Goal: Check status: Check status

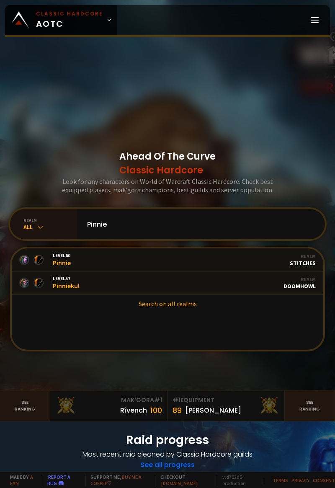
type input "Pinnie"
click at [188, 295] on link "Level 57 Pinniekul Guild Stalwart Realm Doomhowl" at bounding box center [168, 282] width 312 height 23
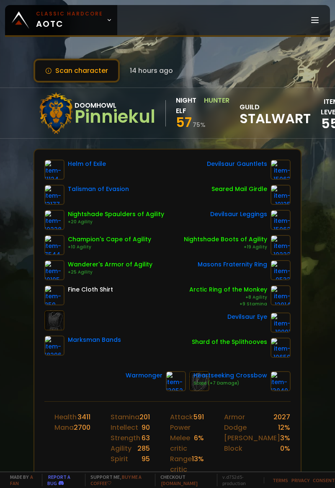
click at [96, 80] on button "Scan character" at bounding box center [77, 71] width 86 height 24
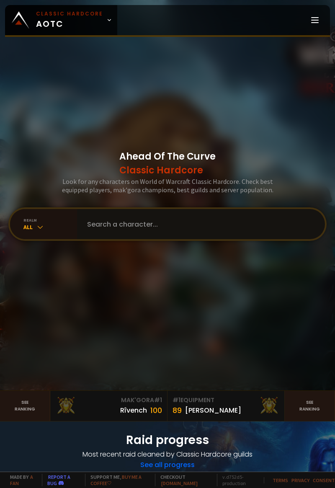
click at [231, 239] on input "text" at bounding box center [198, 224] width 233 height 30
click at [227, 239] on input "text" at bounding box center [198, 224] width 233 height 30
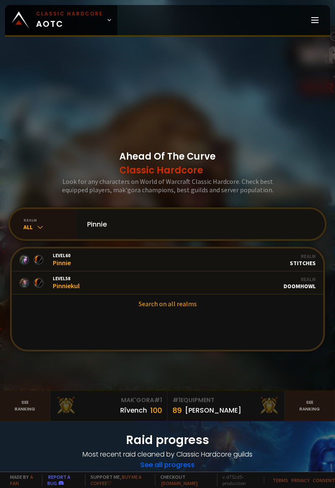
type input "Pinnie"
click at [194, 295] on link "Level 58 Pinniekul Guild Stalwart Realm Doomhowl" at bounding box center [168, 282] width 312 height 23
